Goal: Information Seeking & Learning: Learn about a topic

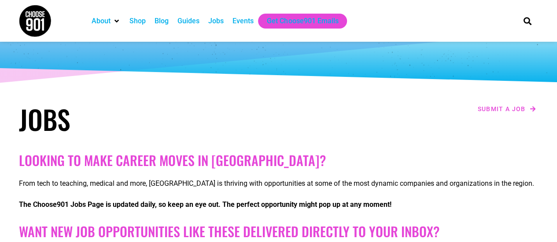
scroll to position [40, 0]
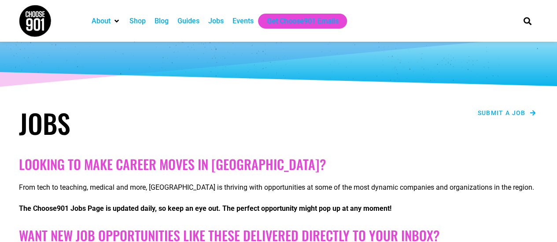
click at [516, 113] on span "Submit a job" at bounding box center [501, 113] width 48 height 6
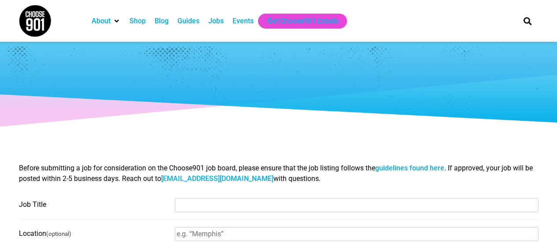
select select
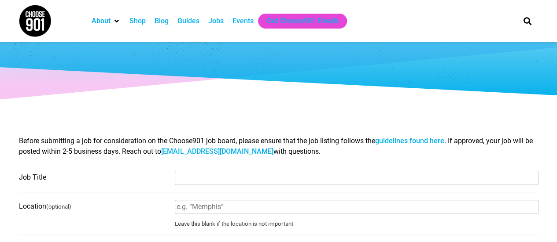
scroll to position [31, 0]
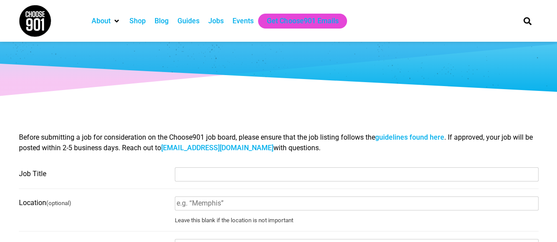
click at [393, 136] on link "guidelines found here" at bounding box center [409, 137] width 69 height 8
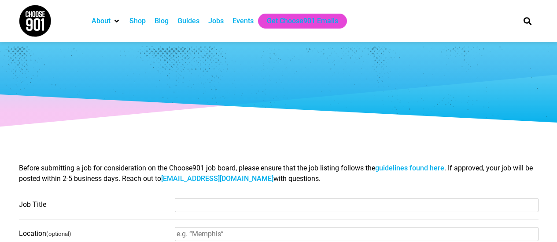
select select
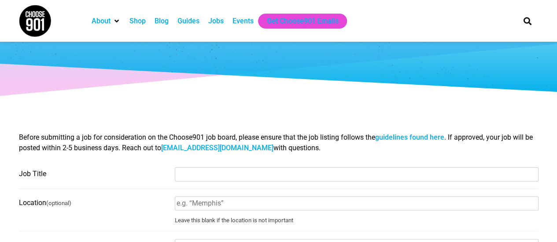
click at [212, 22] on div "Jobs" at bounding box center [215, 21] width 15 height 11
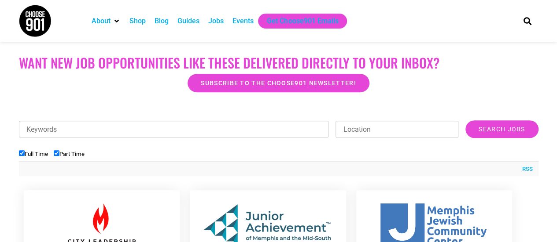
scroll to position [205, 0]
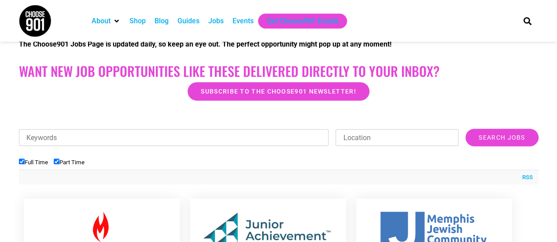
click at [151, 140] on input "Keywords" at bounding box center [174, 137] width 310 height 17
type input "[PERSON_NAME]"
click at [465, 129] on input "Search Jobs" at bounding box center [501, 138] width 73 height 18
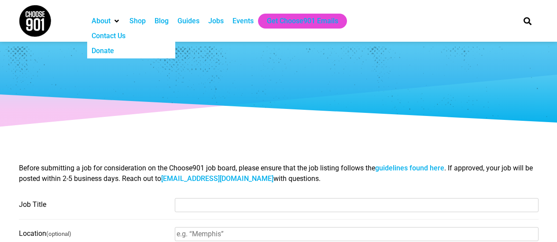
select select
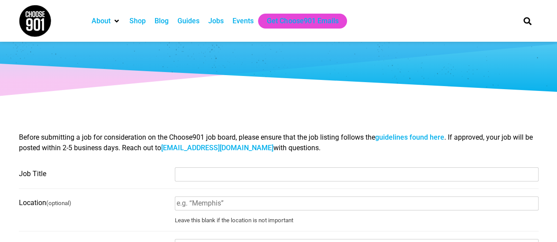
click at [218, 22] on div "Jobs" at bounding box center [215, 21] width 15 height 11
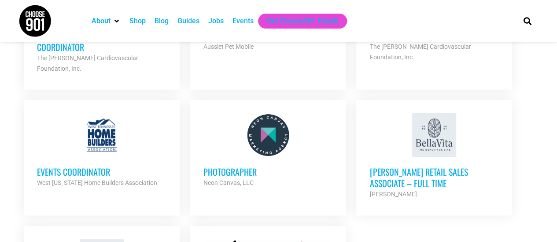
scroll to position [949, 0]
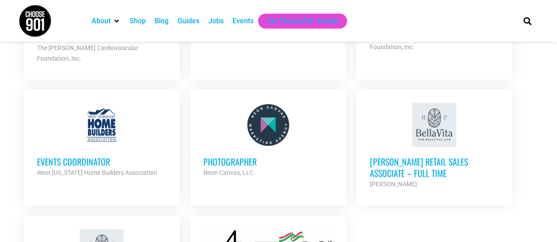
click at [231, 156] on h3 "Photographer" at bounding box center [267, 161] width 129 height 11
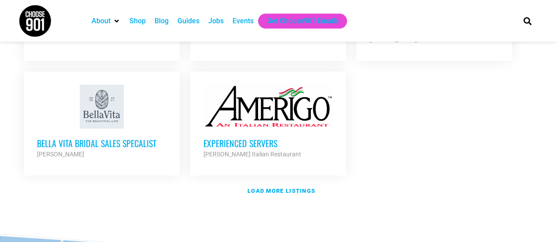
scroll to position [1105, 0]
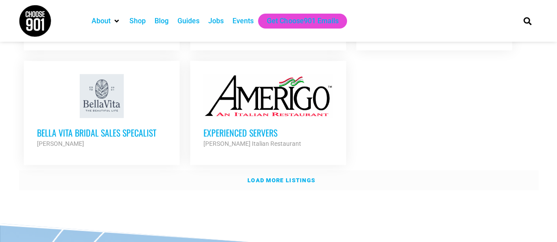
click at [292, 177] on strong "Load more listings" at bounding box center [281, 180] width 68 height 7
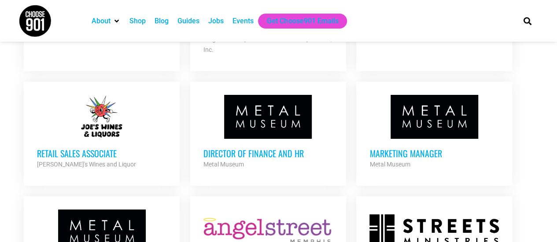
scroll to position [1574, 0]
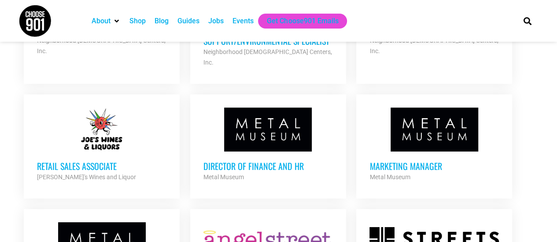
click at [411, 161] on h3 "Marketing Manager" at bounding box center [433, 166] width 129 height 11
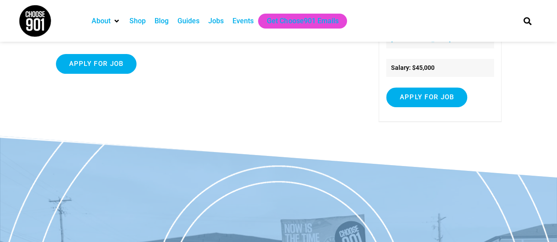
scroll to position [138, 0]
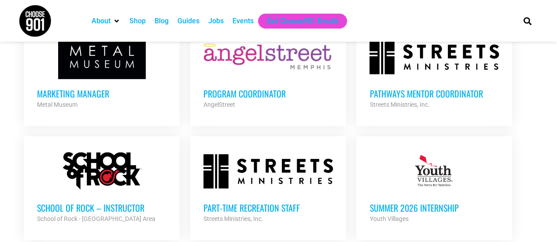
scroll to position [1730, 0]
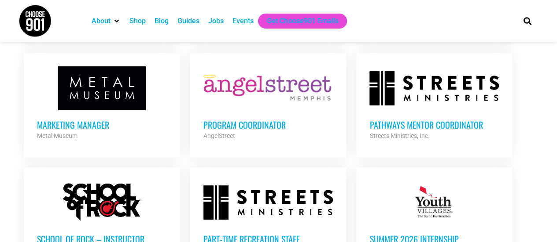
click at [435, 234] on h3 "Summer 2026 Internship" at bounding box center [433, 239] width 129 height 11
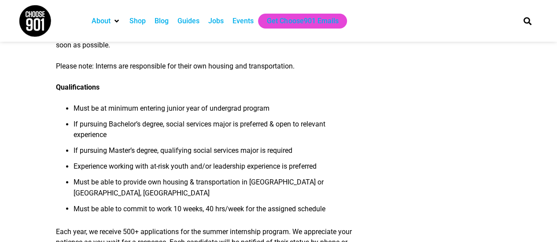
scroll to position [644, 0]
